Goal: Entertainment & Leisure: Browse casually

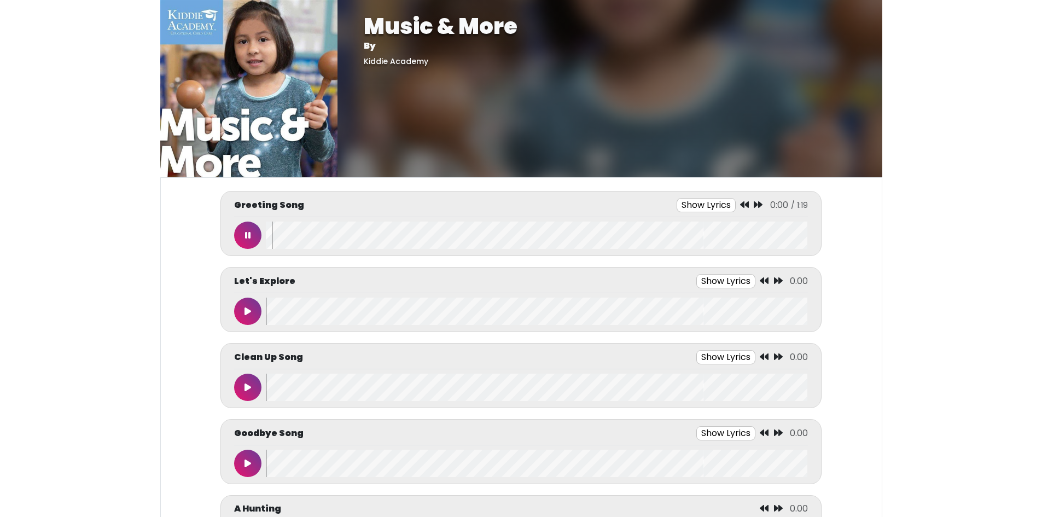
click at [293, 234] on wave at bounding box center [537, 235] width 542 height 27
click at [314, 238] on wave at bounding box center [537, 235] width 542 height 27
click at [380, 235] on wave at bounding box center [537, 235] width 542 height 27
click at [463, 232] on wave at bounding box center [537, 235] width 542 height 27
click at [525, 232] on wave at bounding box center [537, 235] width 542 height 27
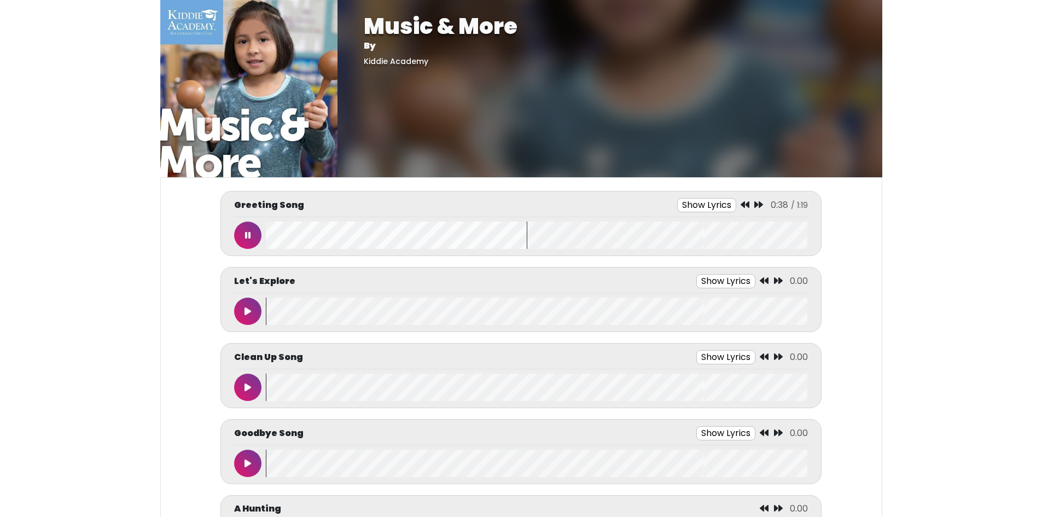
click at [628, 234] on wave at bounding box center [537, 235] width 542 height 27
click at [715, 234] on wave at bounding box center [537, 235] width 542 height 27
click at [242, 235] on button at bounding box center [247, 235] width 27 height 27
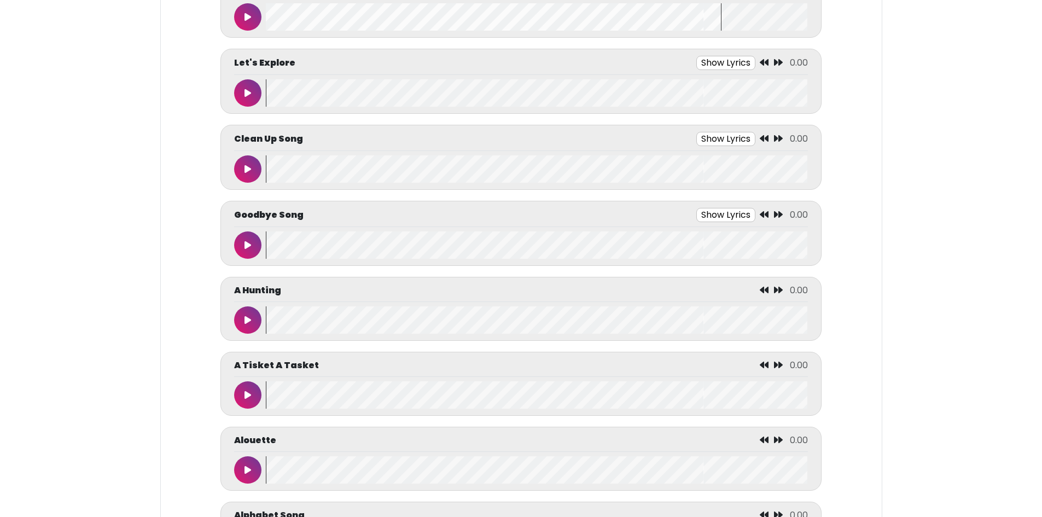
scroll to position [274, 0]
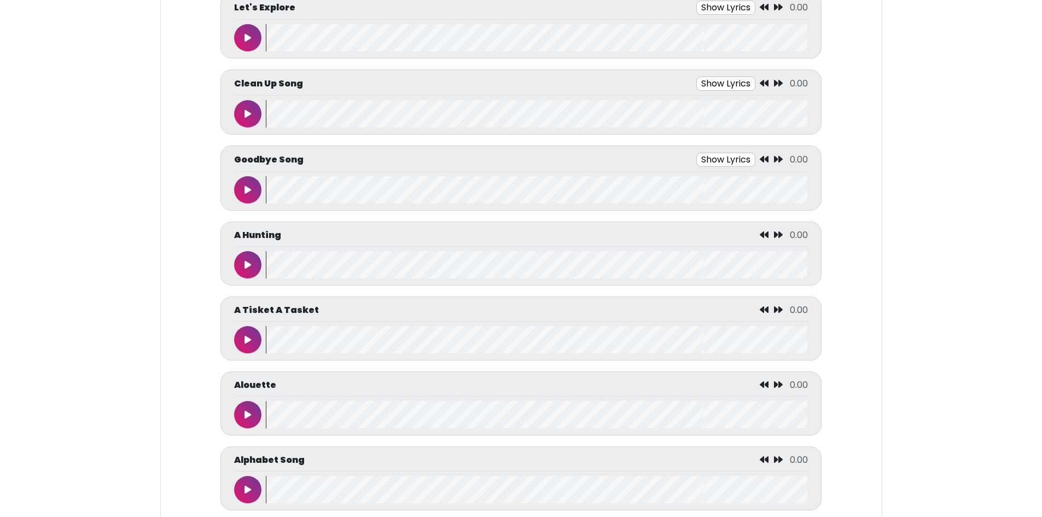
click at [245, 195] on button at bounding box center [247, 189] width 27 height 27
click at [308, 193] on wave at bounding box center [537, 189] width 542 height 27
click at [410, 190] on wave at bounding box center [537, 189] width 542 height 27
click at [527, 187] on wave at bounding box center [537, 189] width 542 height 27
click at [247, 190] on icon at bounding box center [247, 189] width 5 height 9
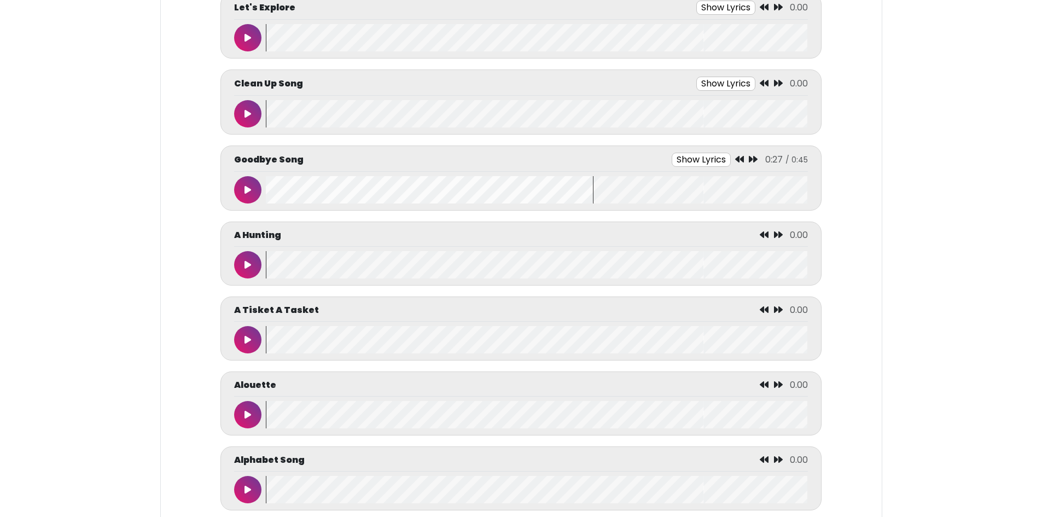
click at [242, 117] on button at bounding box center [247, 113] width 27 height 27
click at [294, 111] on wave at bounding box center [537, 113] width 542 height 27
click at [345, 115] on wave at bounding box center [537, 113] width 542 height 27
click at [380, 114] on wave at bounding box center [537, 113] width 542 height 27
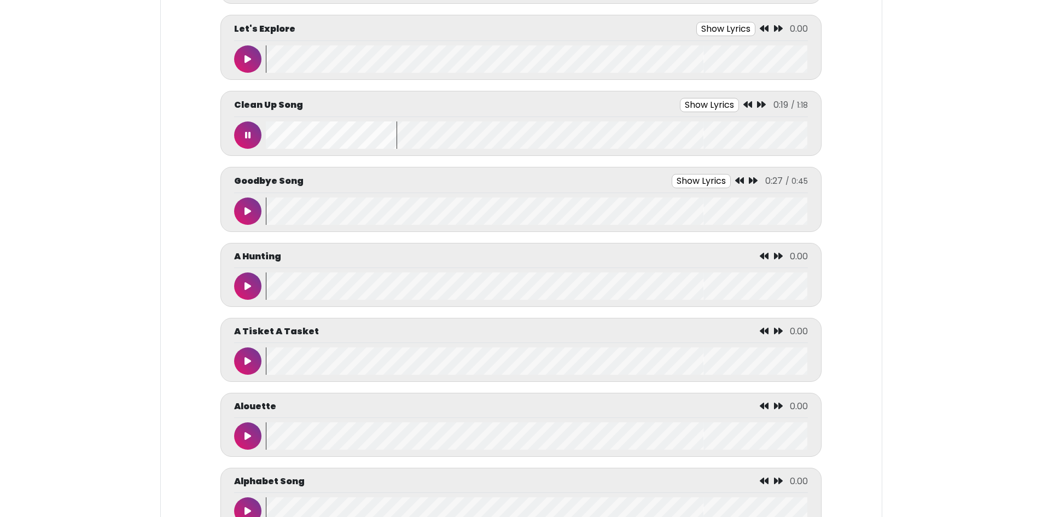
scroll to position [219, 0]
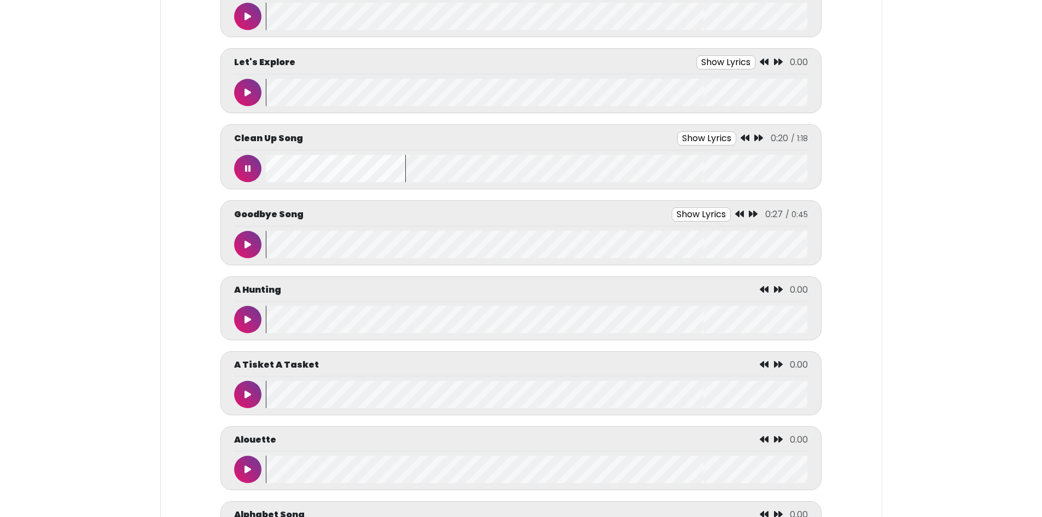
click at [245, 169] on button at bounding box center [247, 168] width 27 height 27
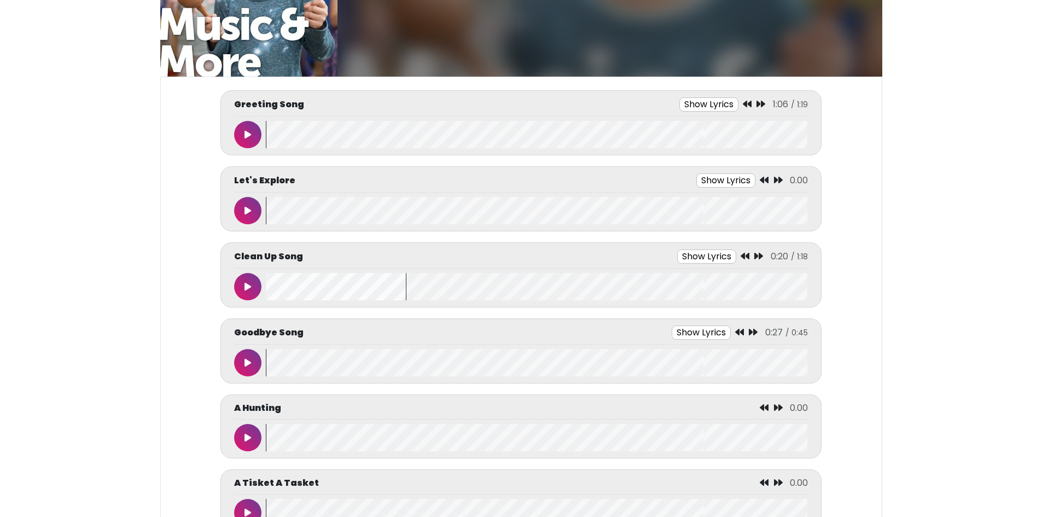
scroll to position [0, 0]
